Goal: Transaction & Acquisition: Purchase product/service

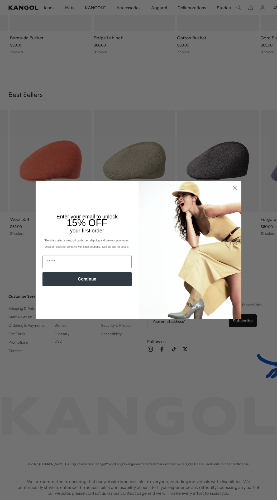
scroll to position [0, 109]
